Goal: Task Accomplishment & Management: Manage account settings

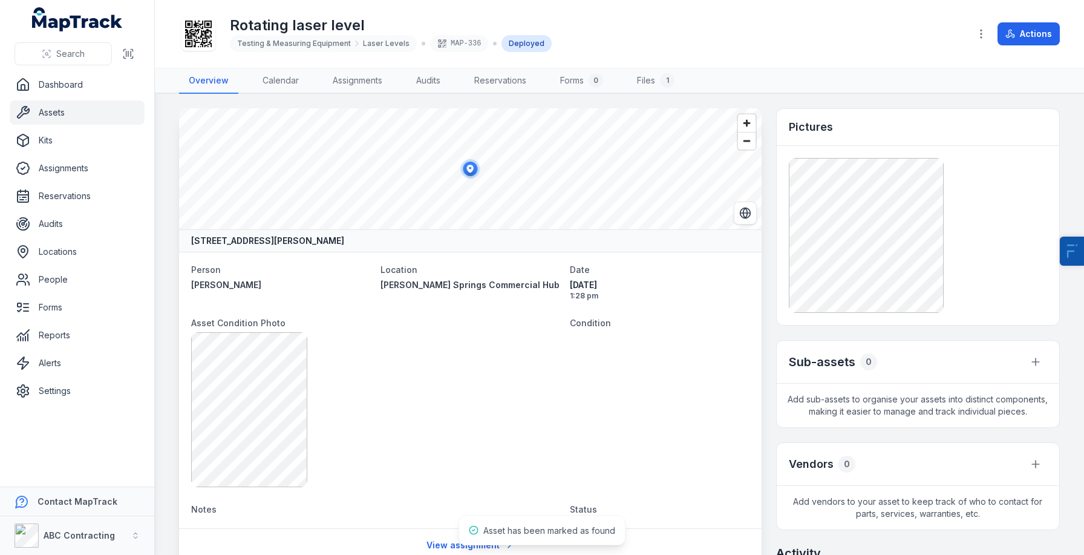
scroll to position [762, 0]
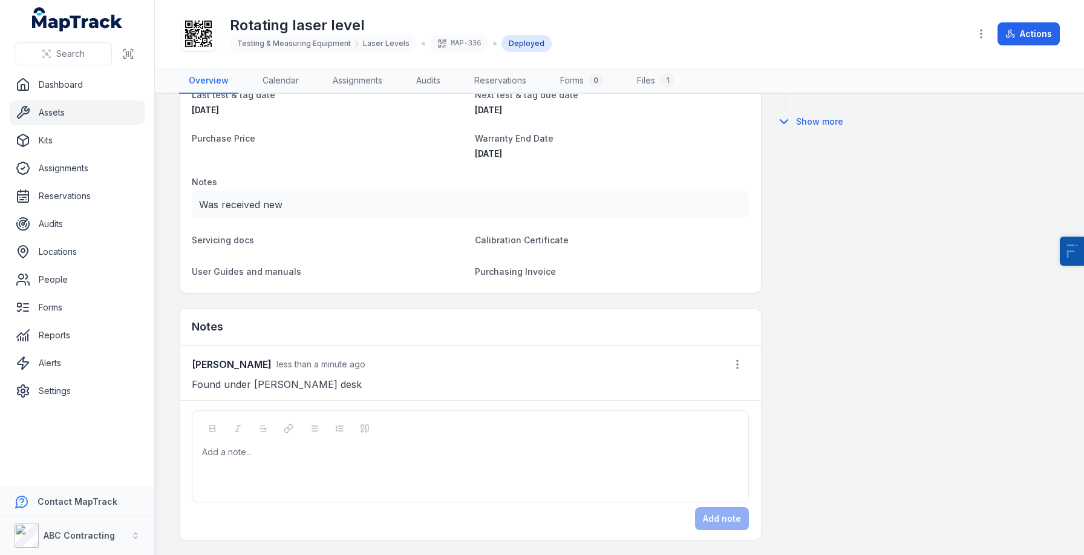
click at [350, 457] on div at bounding box center [471, 452] width 536 height 12
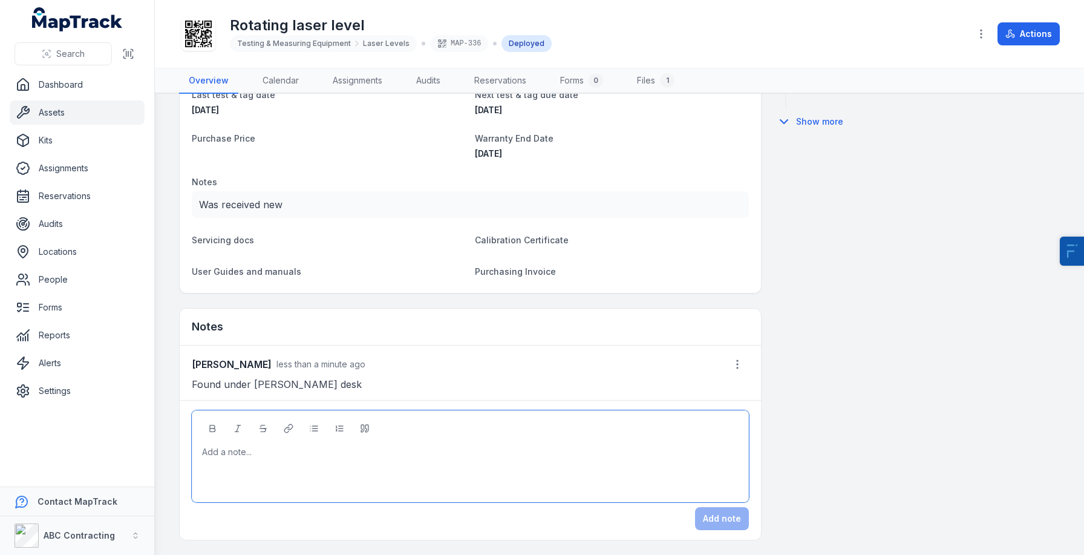
click at [83, 119] on link "Assets" at bounding box center [77, 112] width 135 height 24
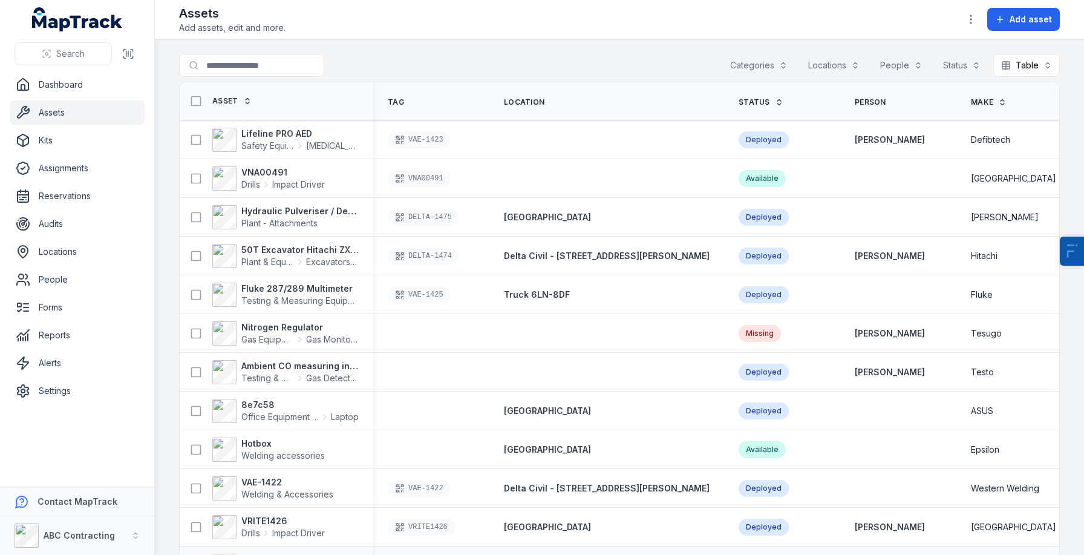
scroll to position [217, 0]
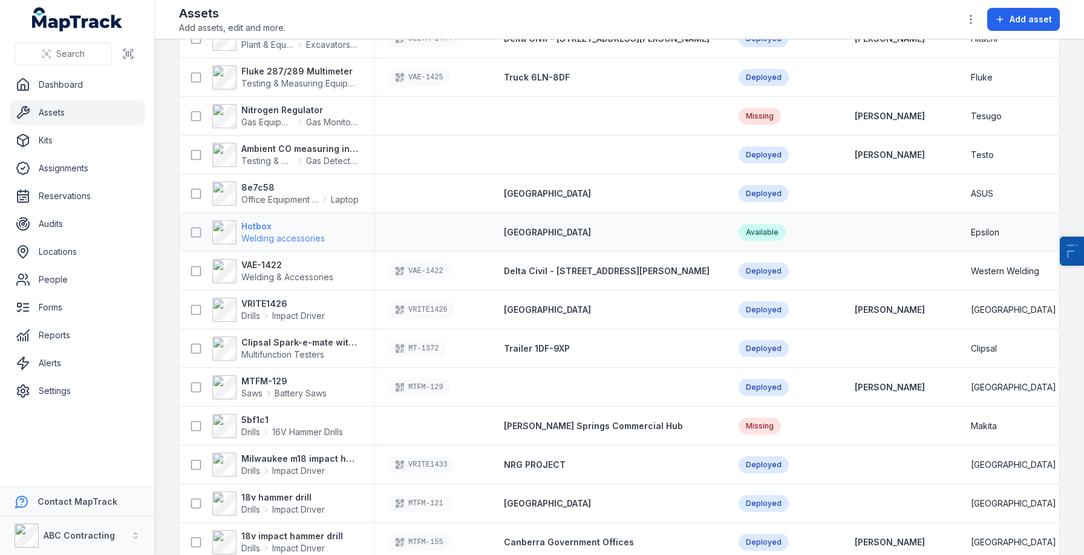
click at [255, 220] on strong "Hotbox" at bounding box center [282, 226] width 83 height 12
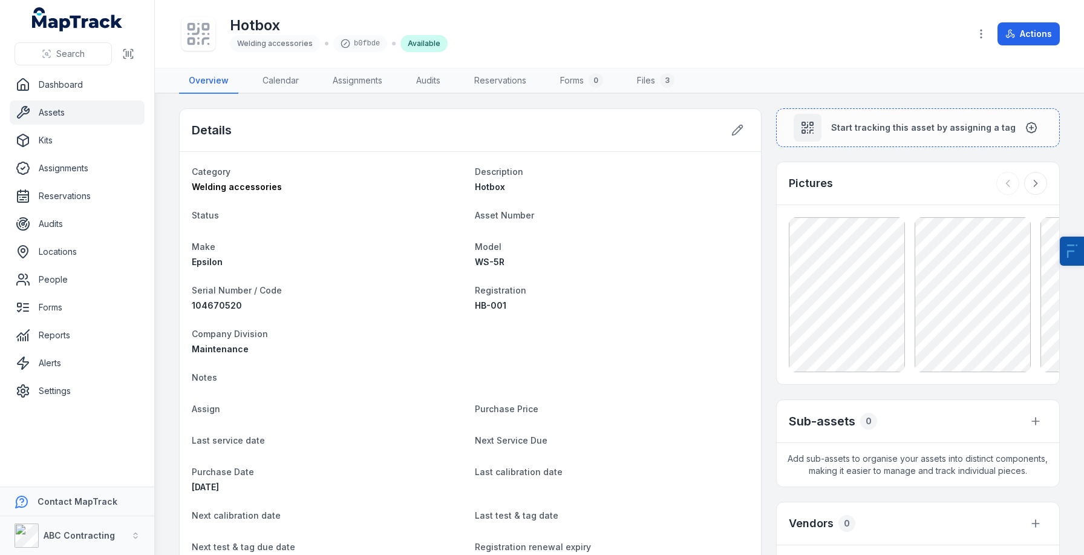
scroll to position [441, 0]
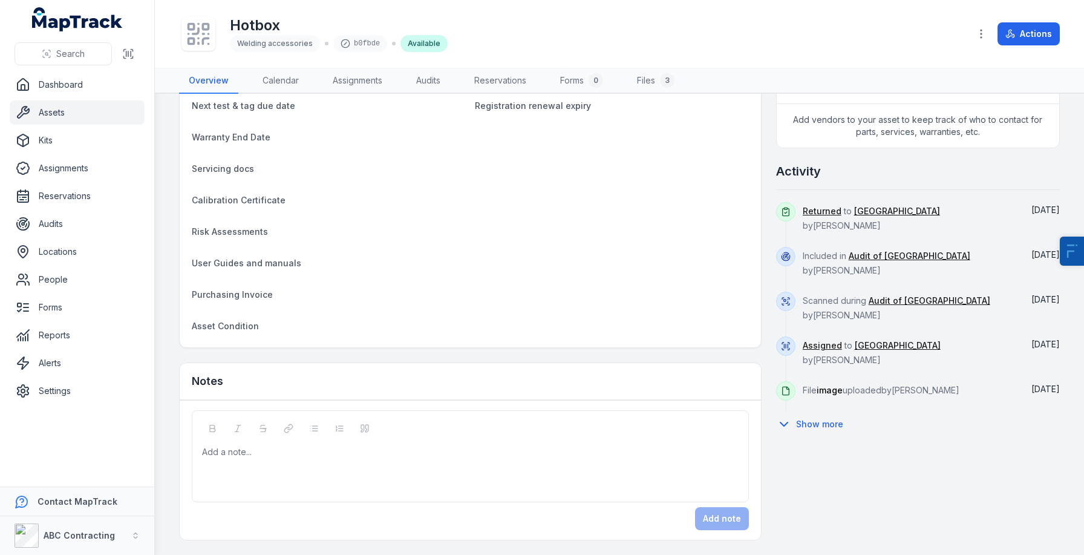
click at [244, 504] on form "Add a note... Add note" at bounding box center [470, 470] width 557 height 120
click at [283, 469] on div "Add a note..." at bounding box center [470, 470] width 536 height 48
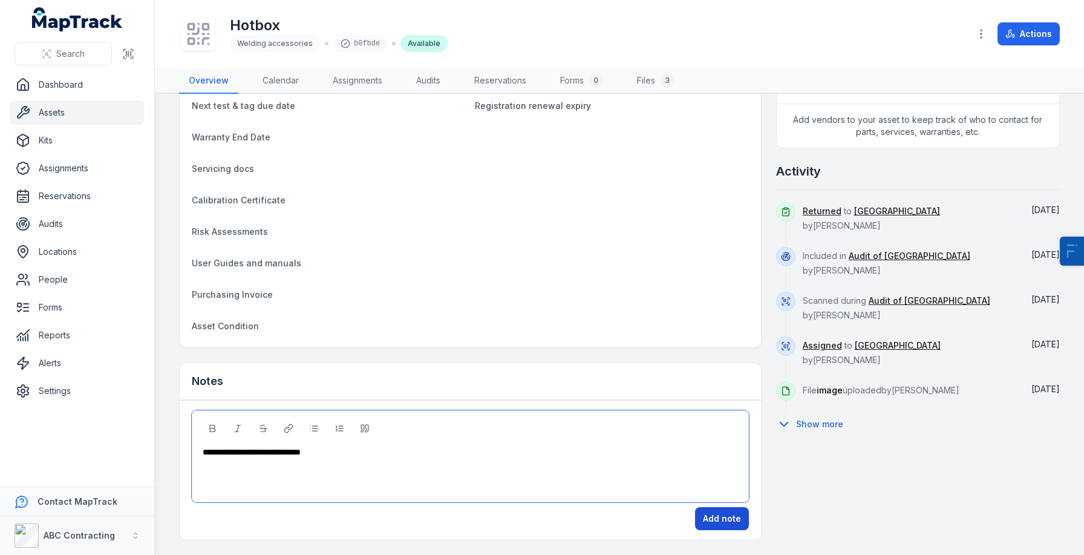
click at [723, 512] on button "Add note" at bounding box center [722, 518] width 54 height 23
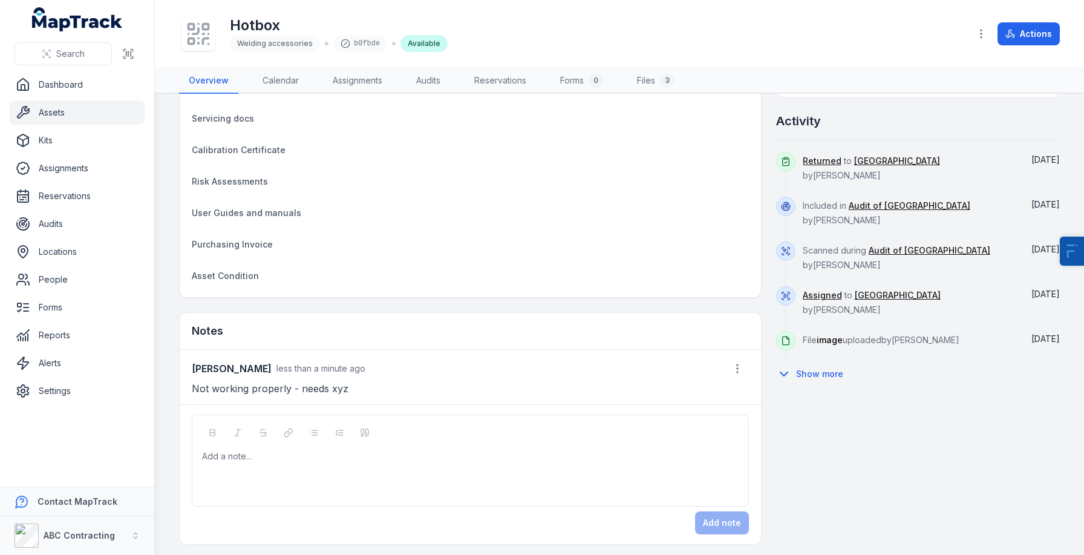
scroll to position [489, 0]
drag, startPoint x: 184, startPoint y: 379, endPoint x: 349, endPoint y: 371, distance: 164.7
click at [350, 371] on div "Jarrod Milford less than a minute ago Not working properly - needs xyz" at bounding box center [470, 378] width 581 height 54
drag, startPoint x: 377, startPoint y: 367, endPoint x: 208, endPoint y: 367, distance: 168.7
click at [208, 367] on div "Jarrod Milford less than a minute ago" at bounding box center [470, 370] width 557 height 23
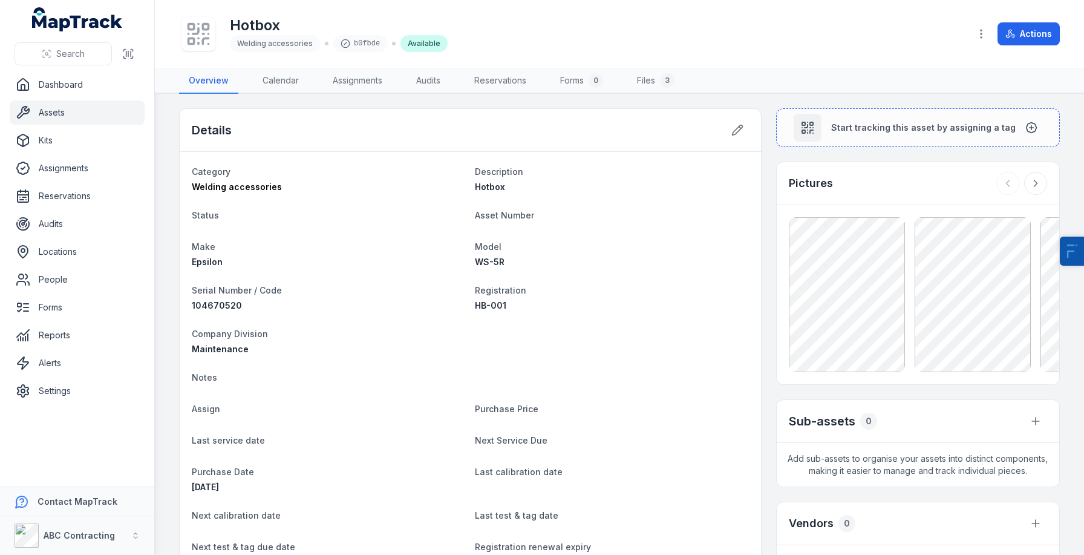
click at [65, 114] on link "Assets" at bounding box center [77, 112] width 135 height 24
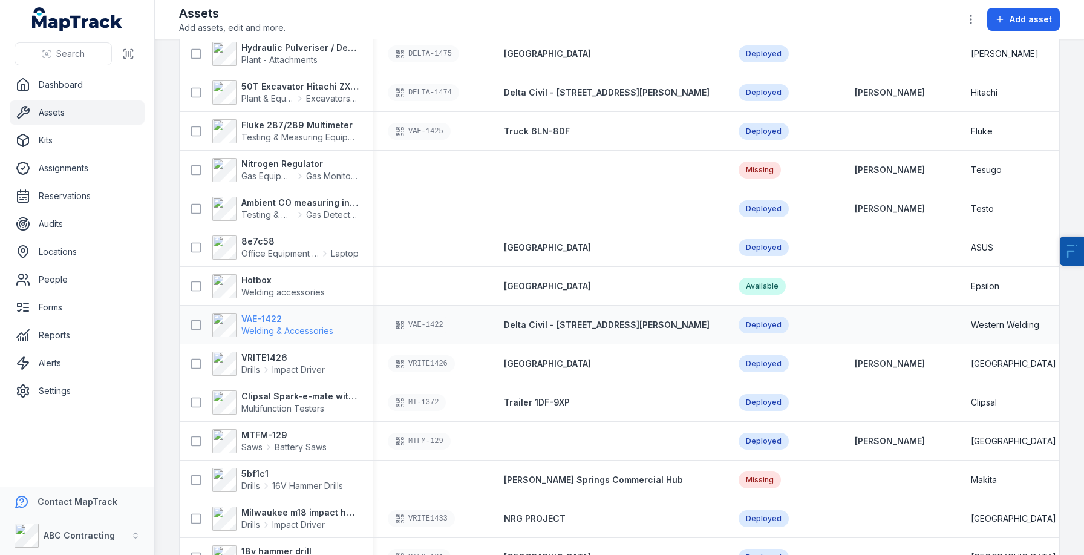
scroll to position [187, 0]
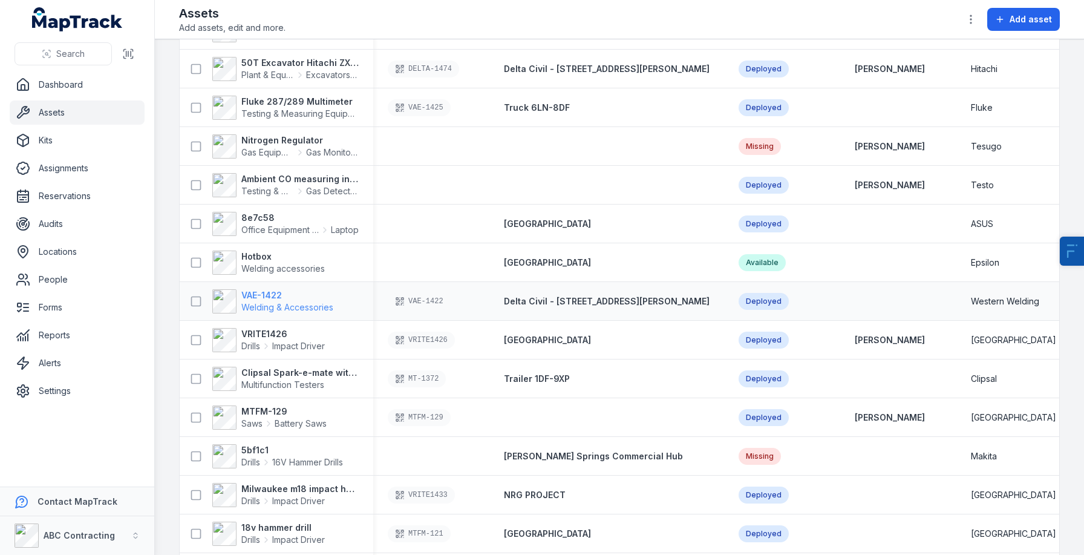
click at [259, 300] on strong "VAE-1422" at bounding box center [287, 295] width 92 height 12
click at [256, 334] on strong "VRITE1426" at bounding box center [282, 334] width 83 height 12
click at [263, 377] on strong "Clipsal Spark-e-mate with Bags & Accessories" at bounding box center [299, 372] width 117 height 12
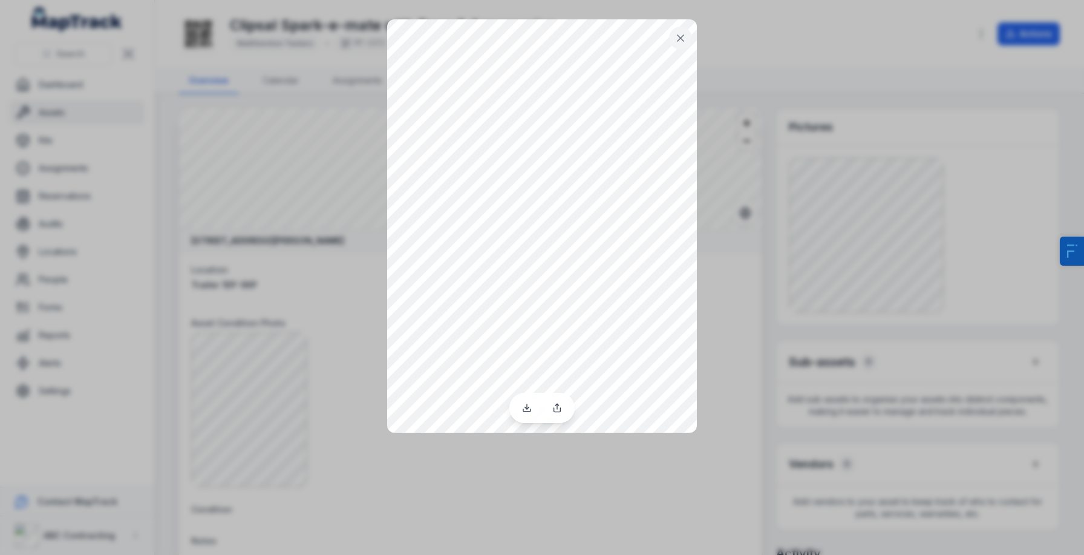
click at [761, 213] on div at bounding box center [542, 277] width 1084 height 555
click at [684, 34] on icon at bounding box center [680, 38] width 12 height 12
